Goal: Information Seeking & Learning: Learn about a topic

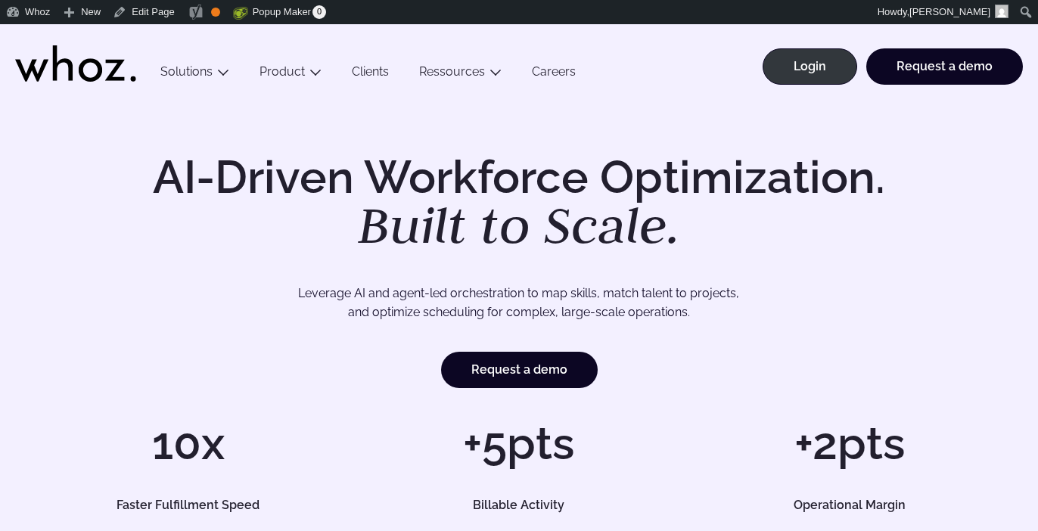
click at [366, 73] on link "Clients" at bounding box center [370, 74] width 67 height 20
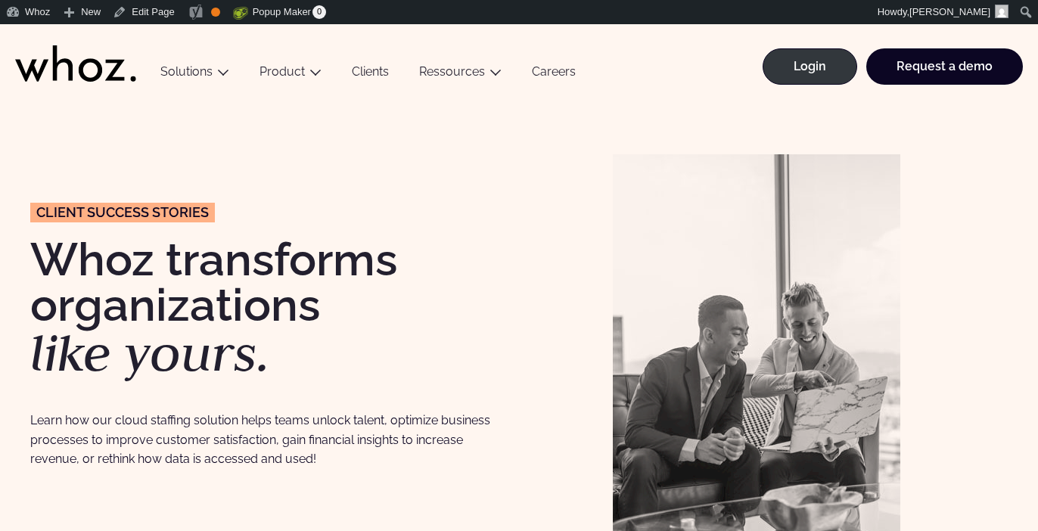
click at [363, 82] on link "Clients" at bounding box center [370, 74] width 67 height 20
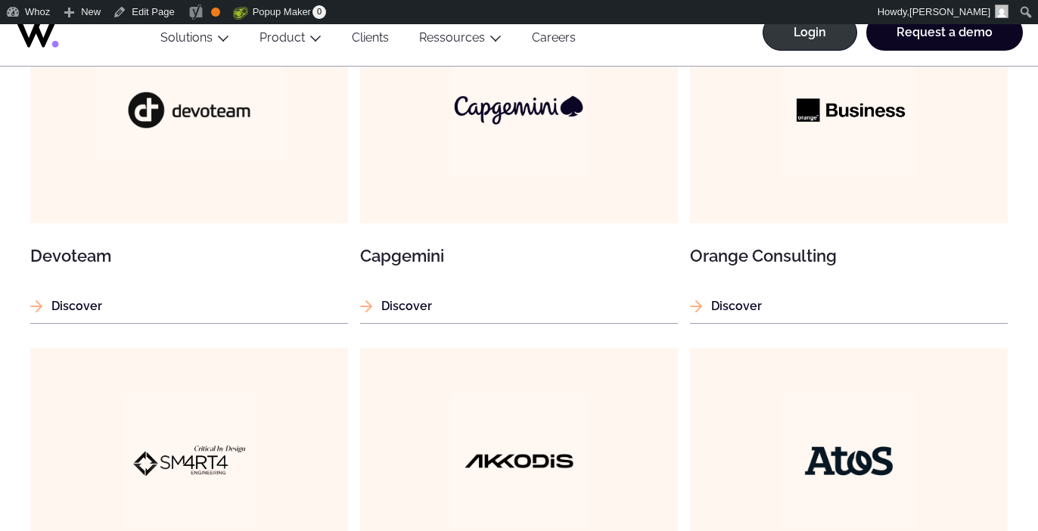
scroll to position [1027, 0]
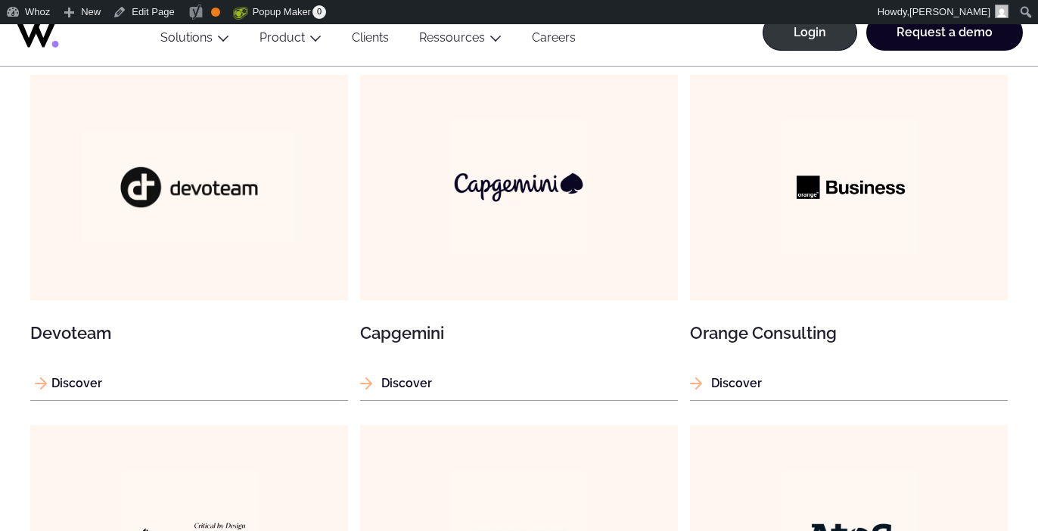
click at [194, 121] on figure at bounding box center [189, 188] width 318 height 226
